Goal: Transaction & Acquisition: Purchase product/service

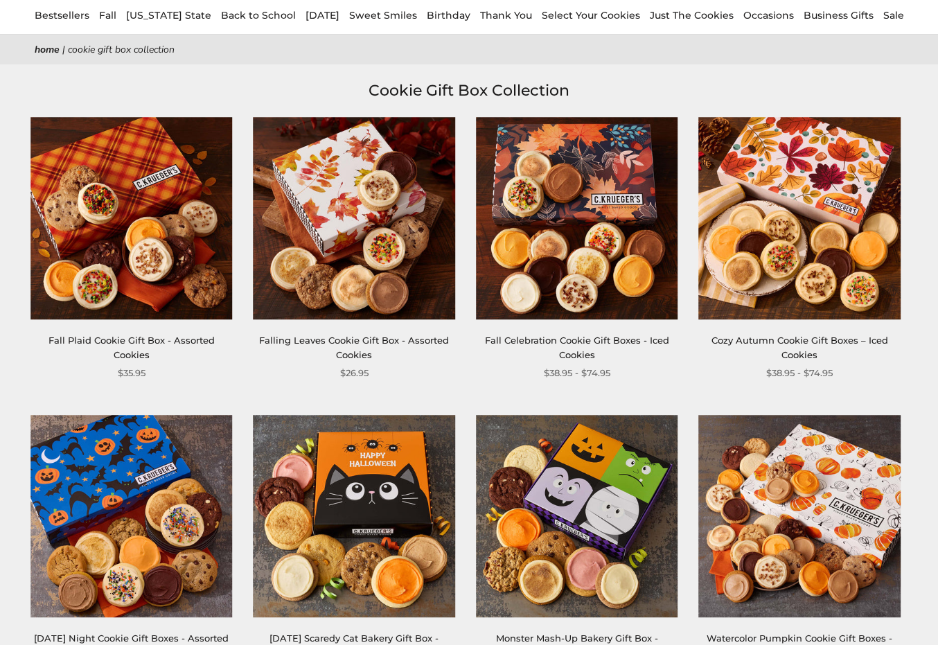
scroll to position [104, 0]
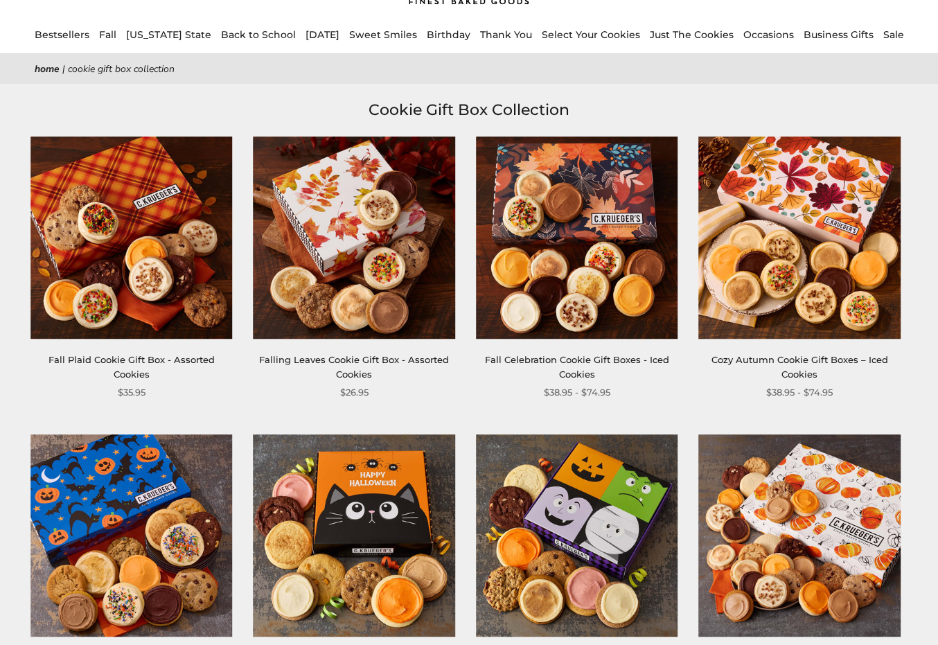
click at [312, 357] on link "Falling Leaves Cookie Gift Box - Assorted Cookies" at bounding box center [354, 367] width 190 height 26
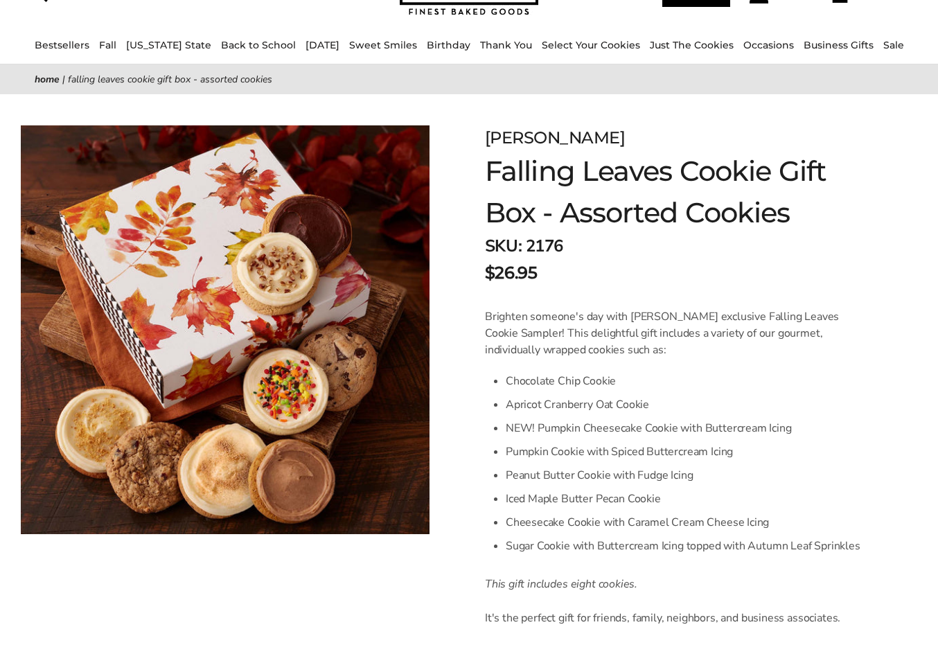
scroll to position [87, 0]
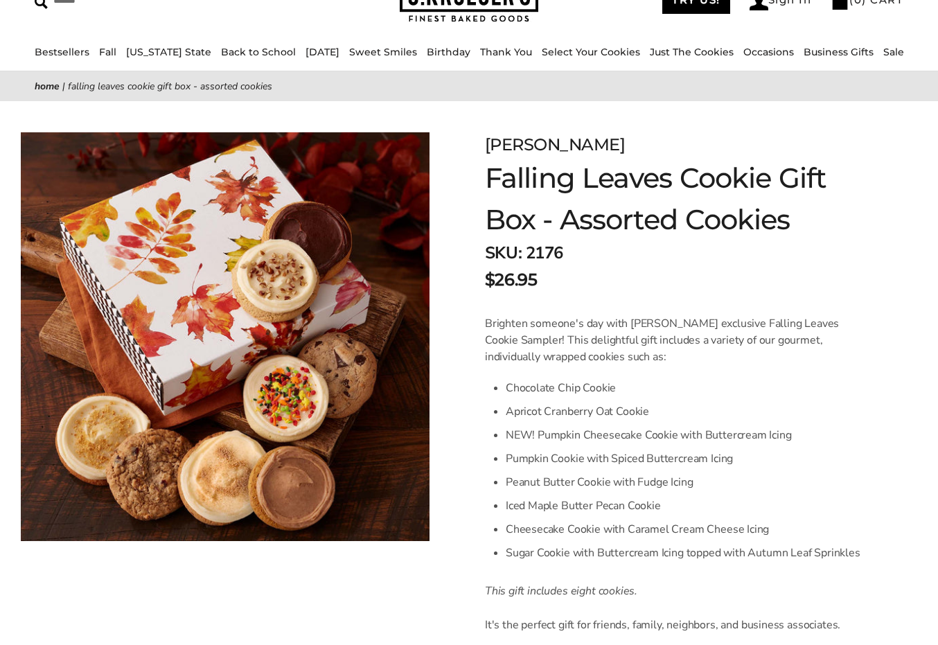
click at [64, 577] on div "Facebook Pinterest Twitter [PERSON_NAME] Falling Leaves Cookie Gift Box - Assor…" at bounding box center [469, 558] width 938 height 915
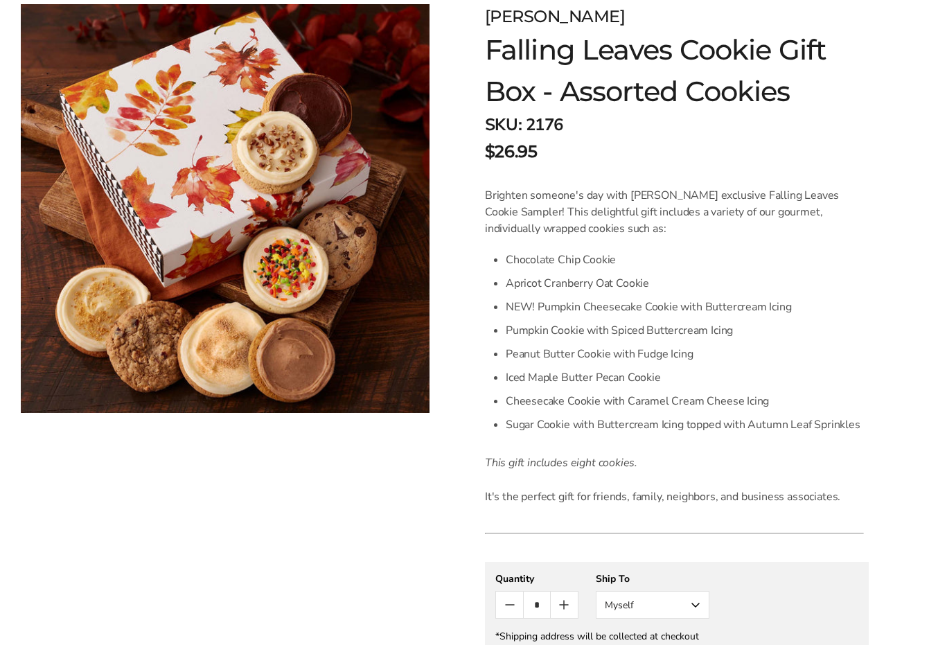
scroll to position [208, 0]
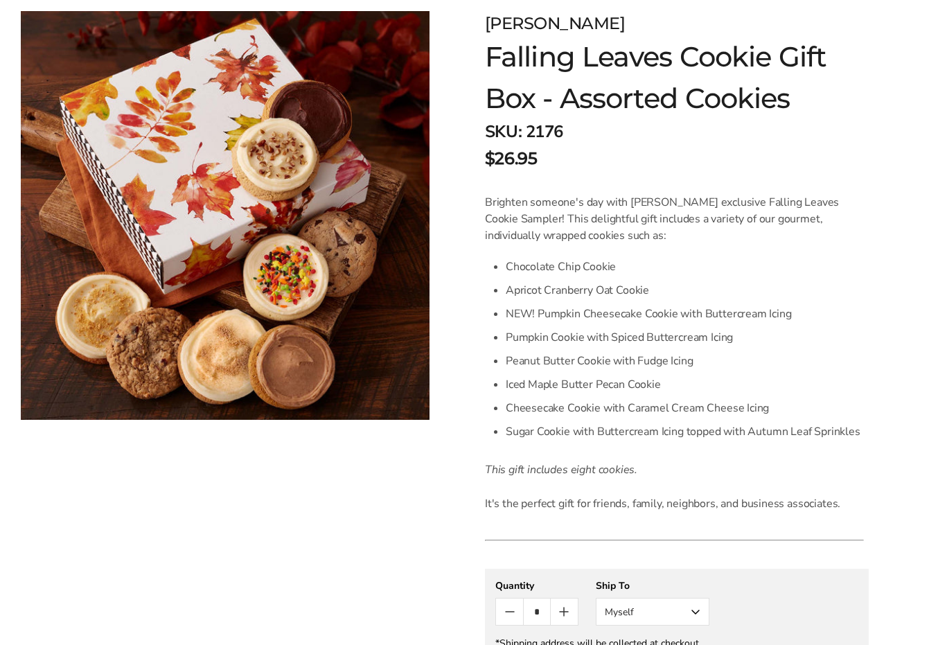
drag, startPoint x: 51, startPoint y: 503, endPoint x: 37, endPoint y: 16, distance: 487.2
click at [51, 503] on div "Facebook Pinterest Twitter [PERSON_NAME] Falling Leaves Cookie Gift Box - Assor…" at bounding box center [469, 437] width 938 height 915
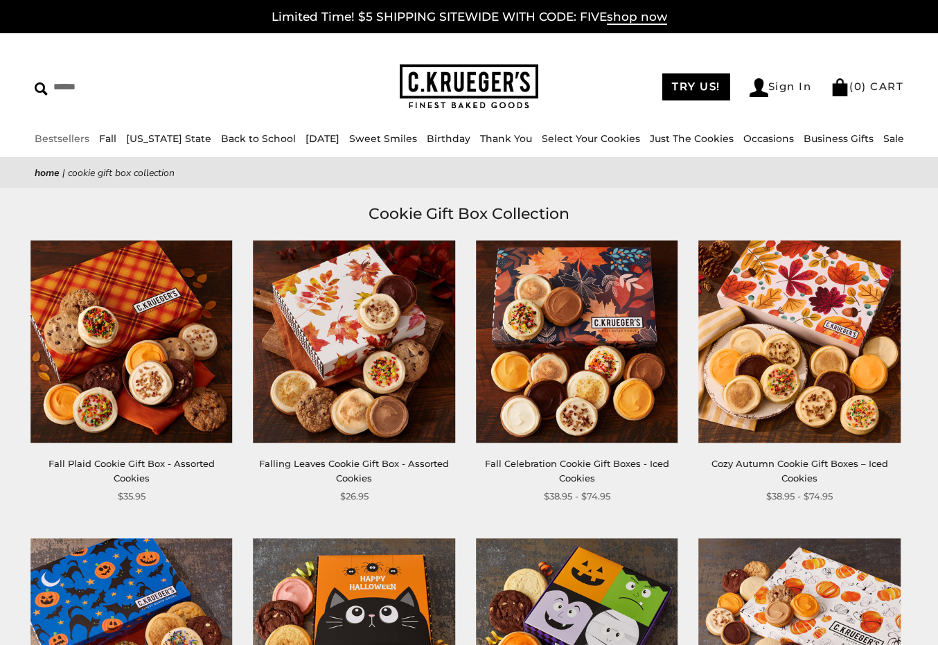
drag, startPoint x: 52, startPoint y: 43, endPoint x: 256, endPoint y: 13, distance: 205.9
click at [52, 43] on div "****** TRY US! Sign In ( 0 ) CART ( 0 ) CART Bestsellers Fall NEW! Cozy Autumn …" at bounding box center [469, 95] width 938 height 125
